Goal: Check status: Check status

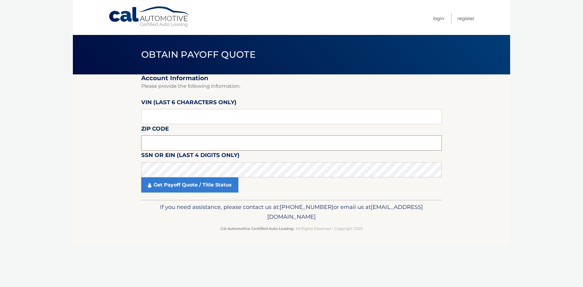
click at [174, 142] on input "text" at bounding box center [291, 142] width 300 height 15
click at [163, 114] on input "text" at bounding box center [291, 116] width 300 height 15
type input "026983"
click at [177, 142] on input "text" at bounding box center [291, 142] width 300 height 15
click at [146, 142] on input "text" at bounding box center [291, 142] width 300 height 15
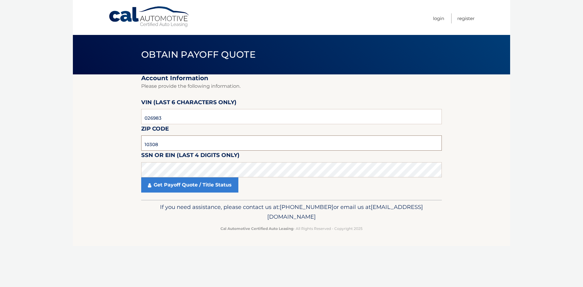
type input "10308"
click at [177, 191] on link "Get Payoff Quote / Title Status" at bounding box center [189, 184] width 97 height 15
click at [189, 187] on link "Get Payoff Quote / Title Status" at bounding box center [189, 184] width 97 height 15
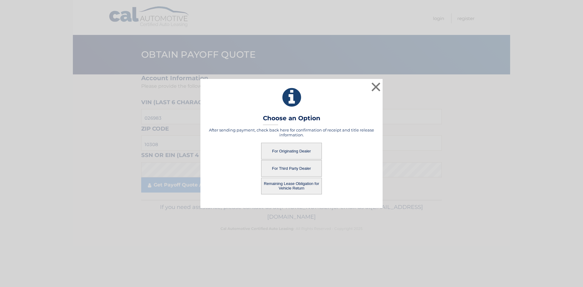
click at [275, 152] on button "For Originating Dealer" at bounding box center [291, 151] width 61 height 17
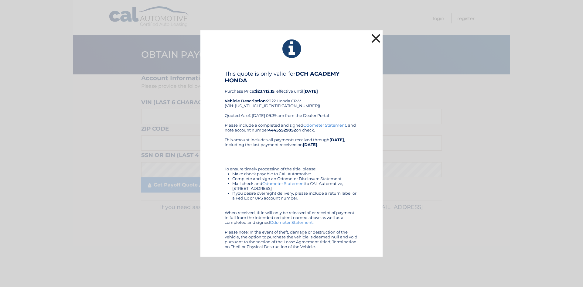
click at [370, 41] on button "×" at bounding box center [376, 38] width 12 height 12
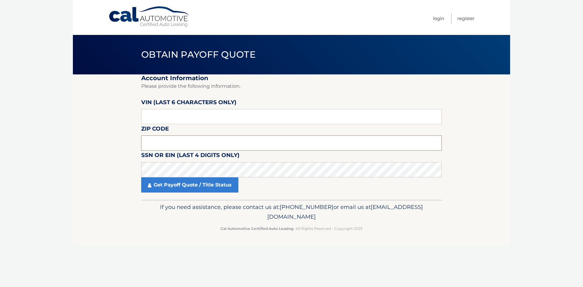
click at [172, 148] on input "text" at bounding box center [291, 142] width 300 height 15
click at [153, 118] on input "text" at bounding box center [291, 116] width 300 height 15
click at [145, 140] on input "text" at bounding box center [291, 142] width 300 height 15
click at [183, 143] on input "text" at bounding box center [291, 142] width 300 height 15
click at [184, 113] on input "text" at bounding box center [291, 116] width 300 height 15
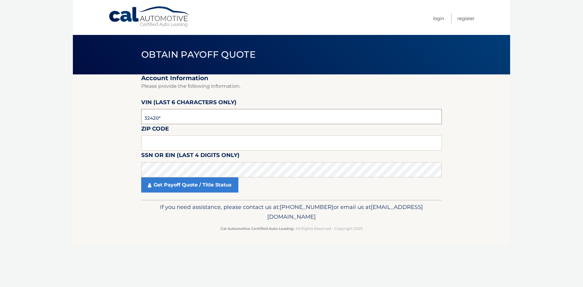
type input "324208"
click at [176, 141] on input "text" at bounding box center [291, 142] width 300 height 15
type input "07747"
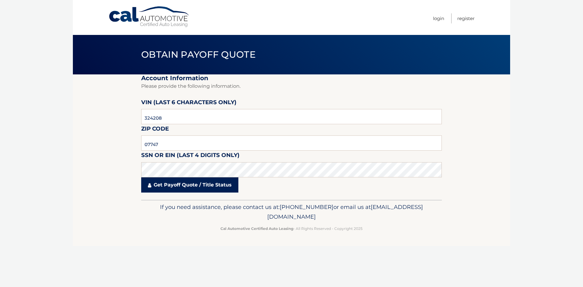
click at [194, 191] on link "Get Payoff Quote / Title Status" at bounding box center [189, 184] width 97 height 15
click at [195, 185] on link "Get Payoff Quote / Title Status" at bounding box center [189, 184] width 97 height 15
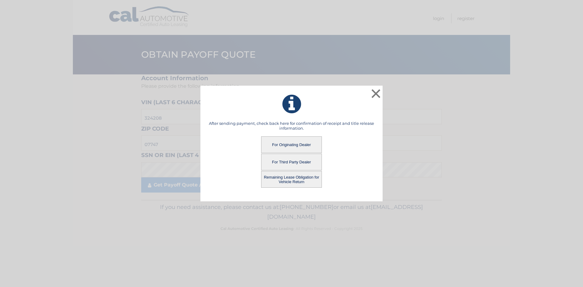
click at [297, 153] on div "After sending payment, check back here for confirmation of receipt and title re…" at bounding box center [291, 154] width 167 height 67
click at [294, 144] on button "For Originating Dealer" at bounding box center [291, 144] width 61 height 17
click at [290, 142] on button "For Originating Dealer" at bounding box center [291, 144] width 61 height 17
